Goal: Navigation & Orientation: Find specific page/section

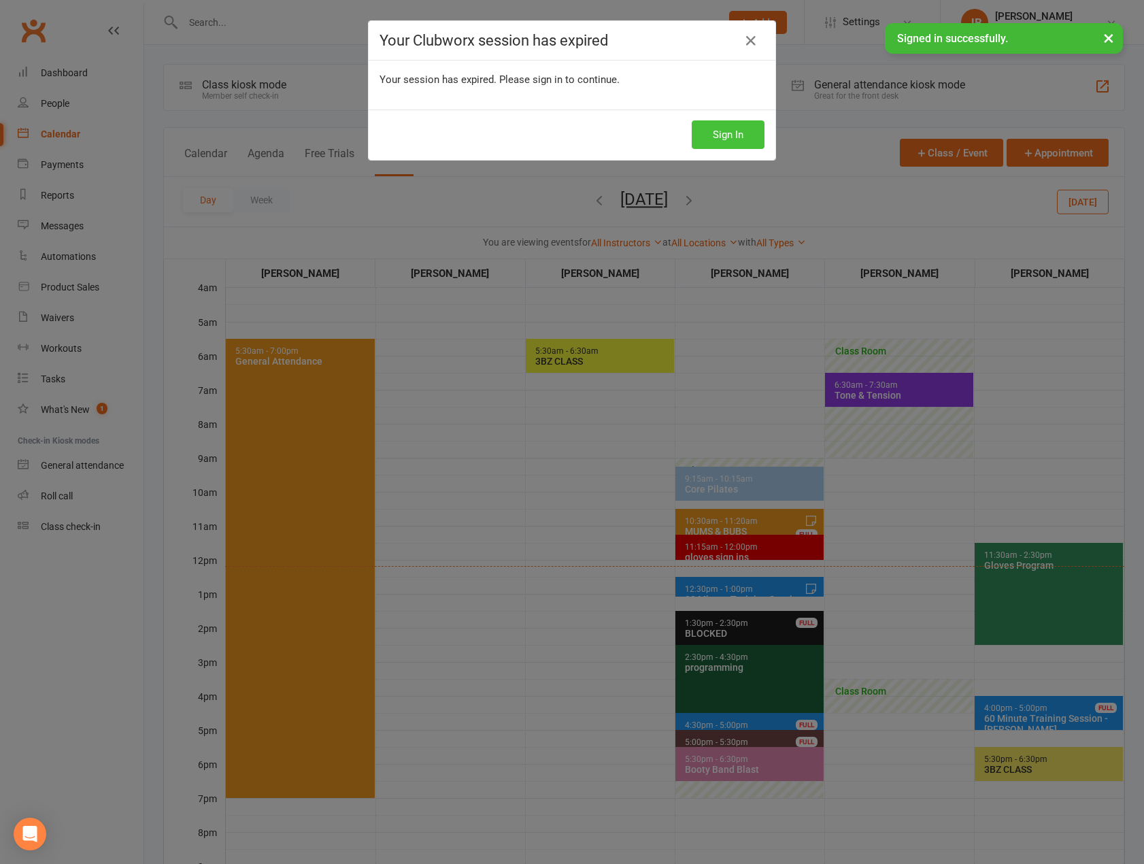
click at [728, 136] on button "Sign In" at bounding box center [728, 134] width 73 height 29
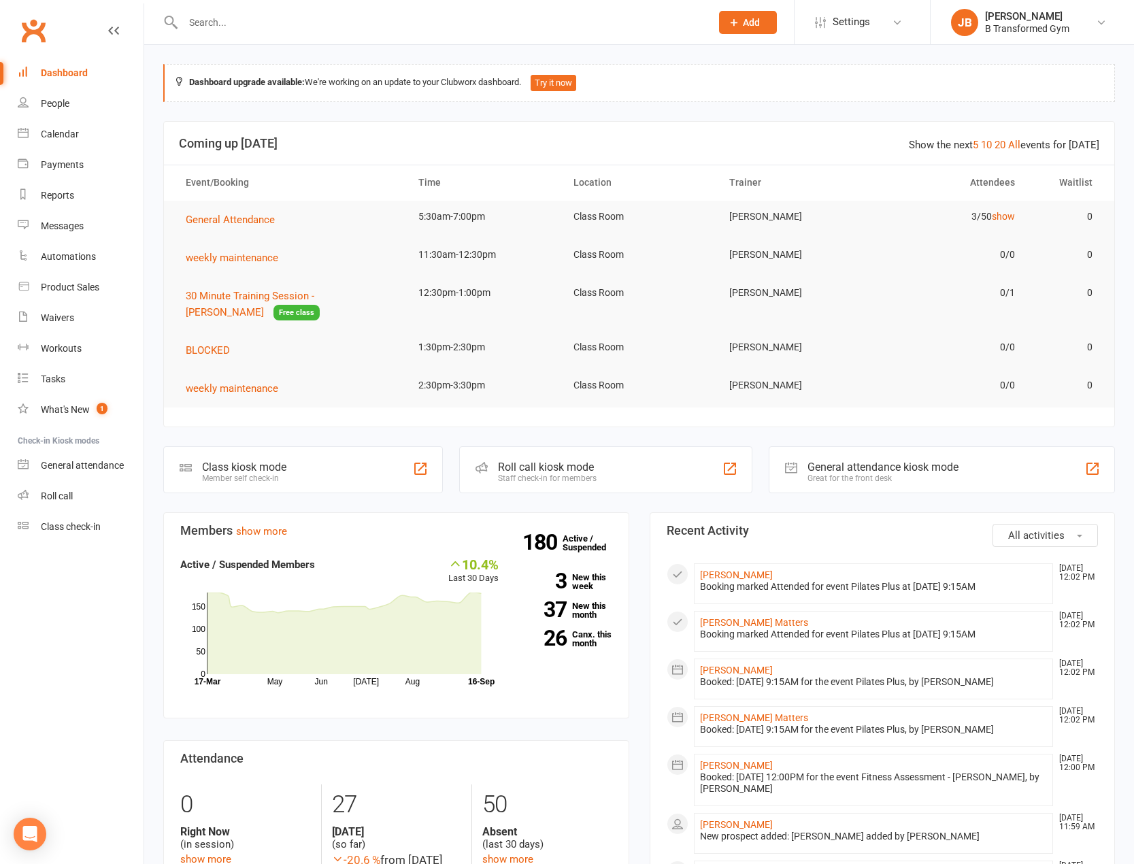
click at [191, 28] on input "text" at bounding box center [440, 22] width 523 height 19
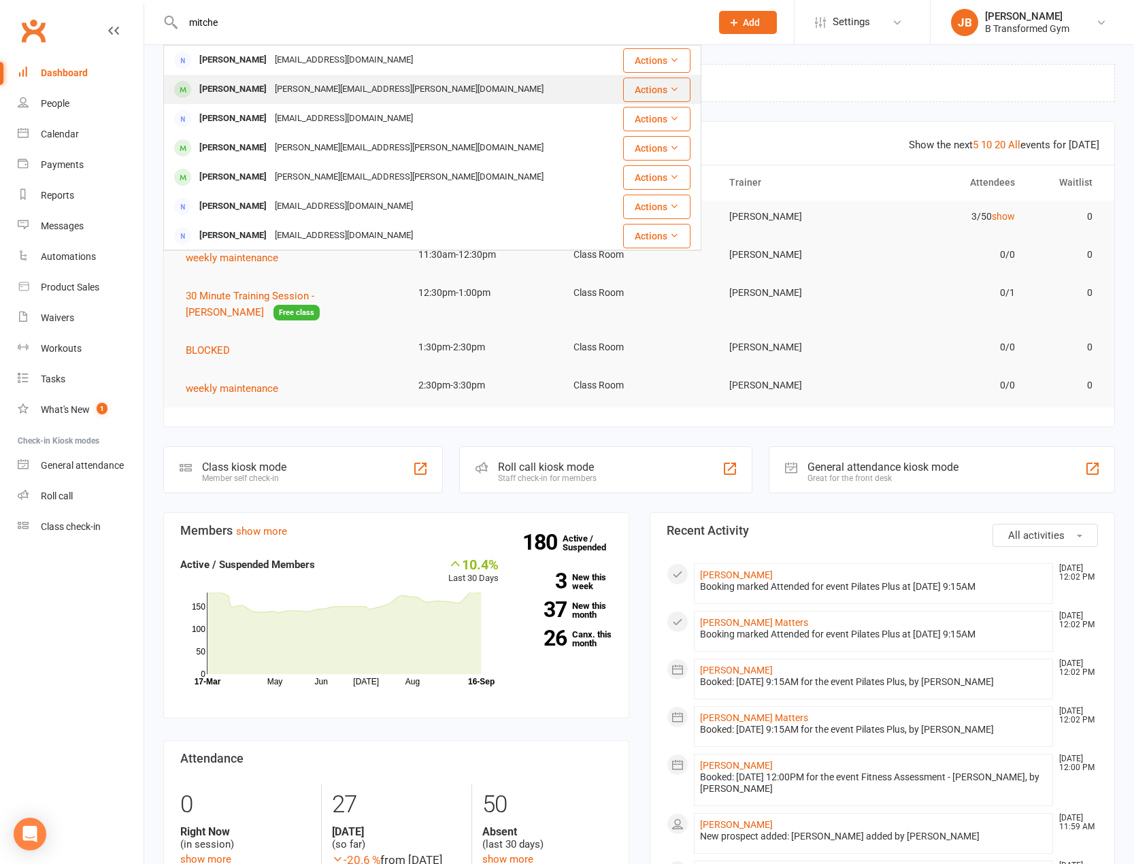
type input "mitche"
click at [215, 90] on div "[PERSON_NAME]" at bounding box center [233, 90] width 76 height 20
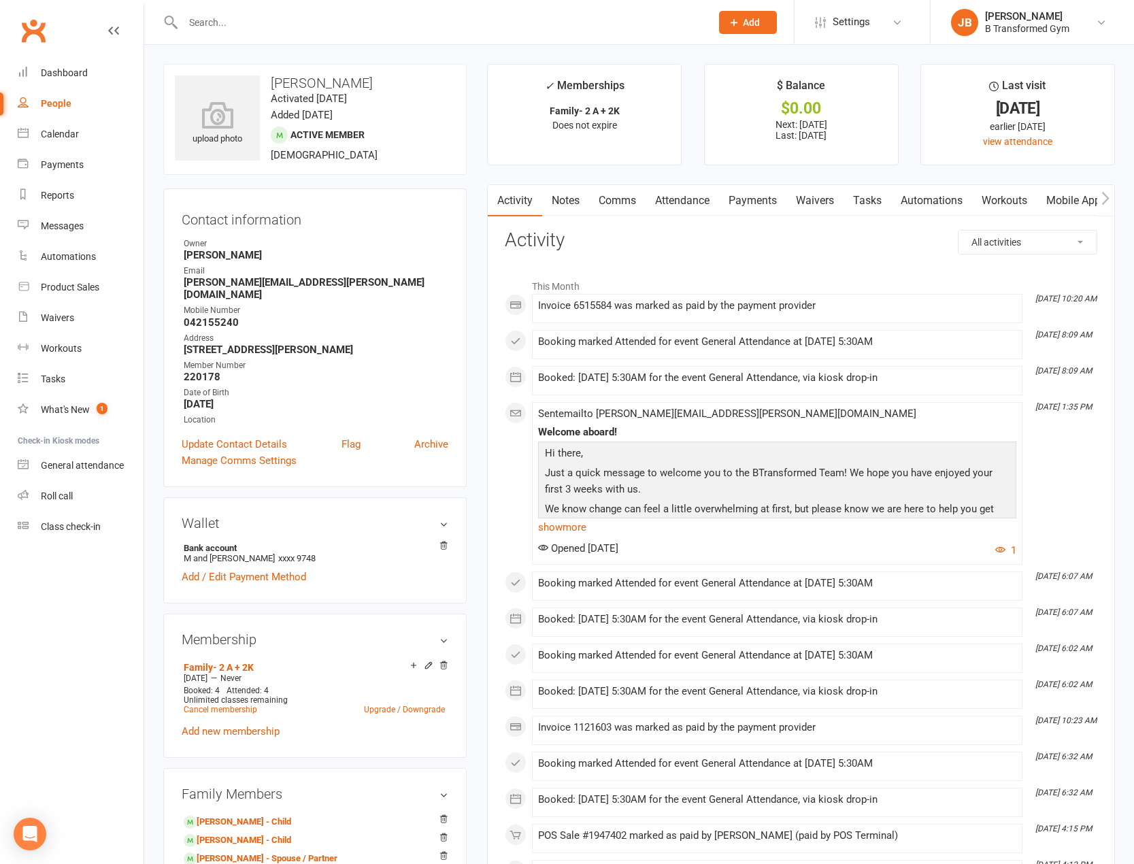
click at [744, 197] on link "Payments" at bounding box center [752, 200] width 67 height 31
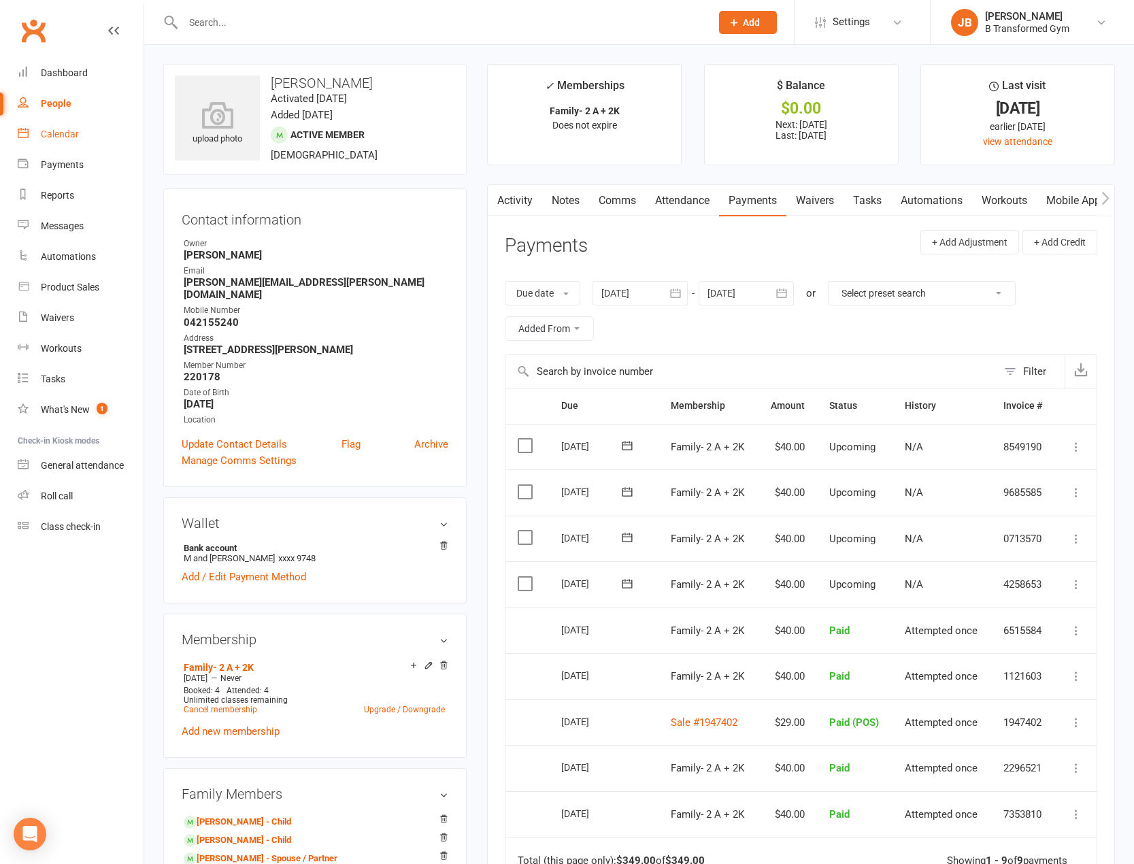
drag, startPoint x: 50, startPoint y: 134, endPoint x: 35, endPoint y: 119, distance: 21.2
click at [50, 134] on div "Calendar" at bounding box center [60, 134] width 38 height 11
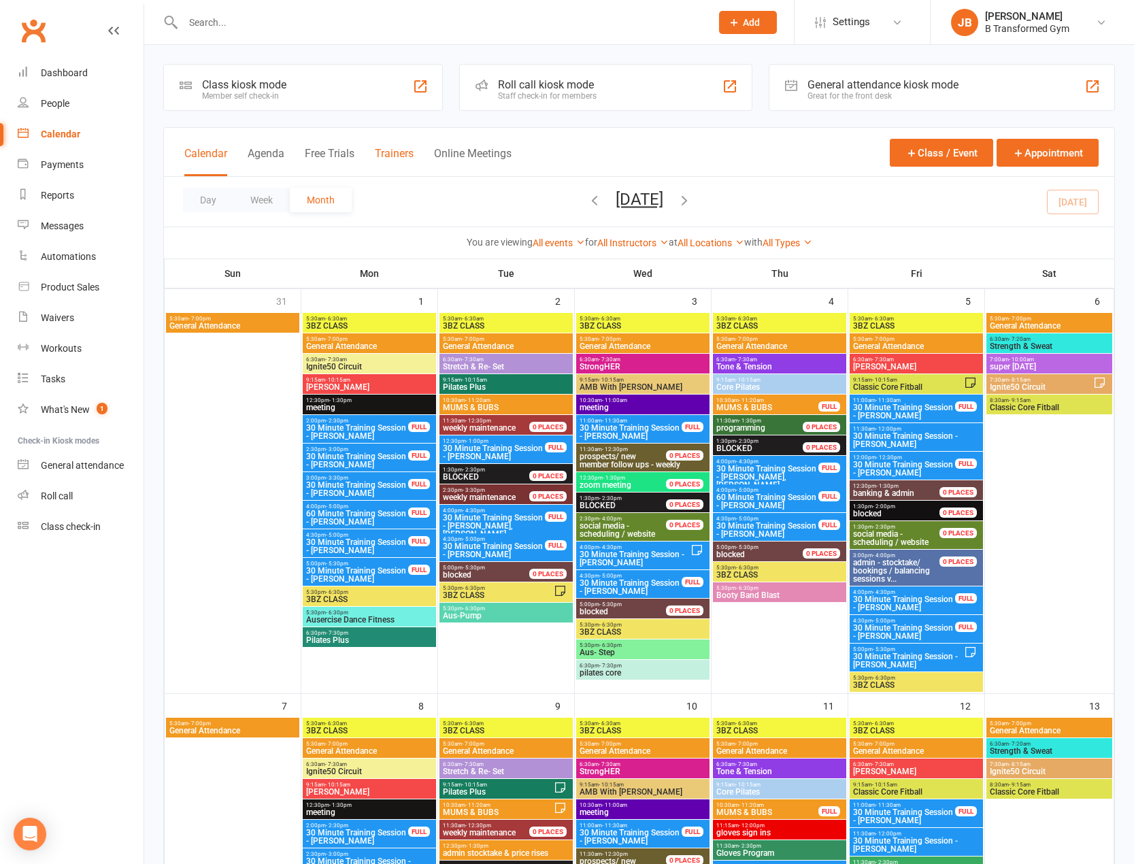
click at [406, 151] on button "Trainers" at bounding box center [394, 161] width 39 height 29
